Goal: Information Seeking & Learning: Learn about a topic

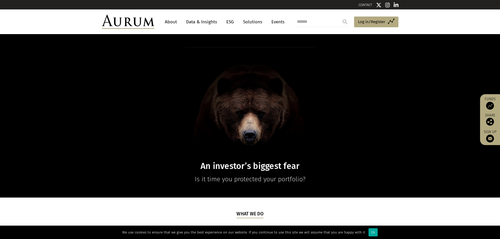
click at [170, 19] on link "About" at bounding box center [170, 22] width 17 height 10
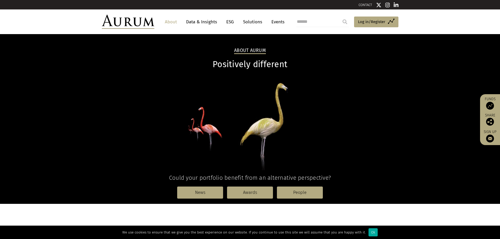
click at [230, 21] on link "ESG" at bounding box center [230, 22] width 13 height 10
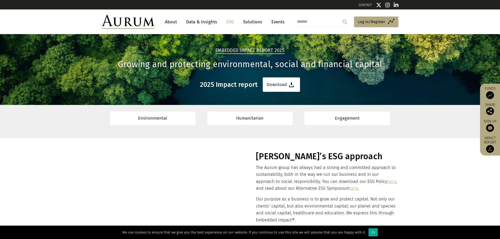
click at [170, 23] on link "About" at bounding box center [170, 22] width 17 height 10
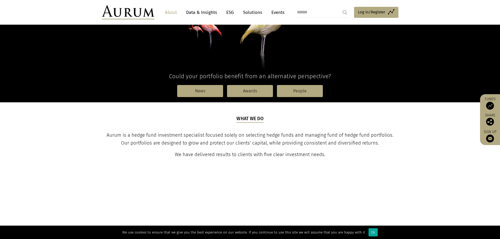
scroll to position [105, 0]
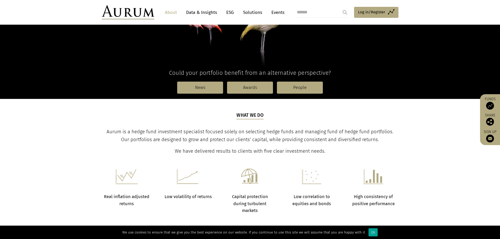
click at [371, 232] on div "Ok" at bounding box center [373, 233] width 9 height 8
